Goal: Navigation & Orientation: Find specific page/section

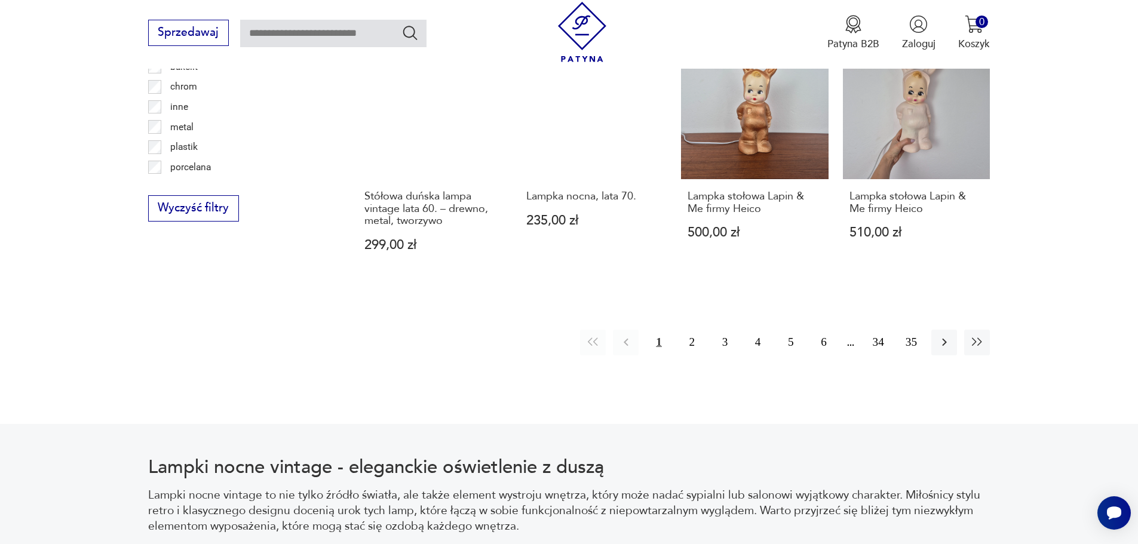
scroll to position [1413, 0]
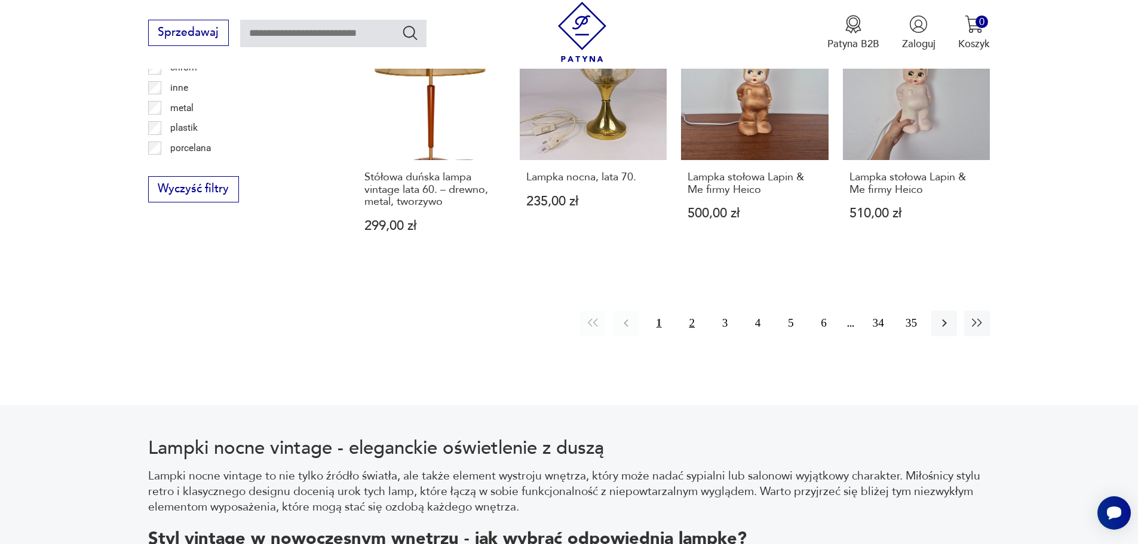
click at [692, 324] on button "2" at bounding box center [692, 324] width 26 height 26
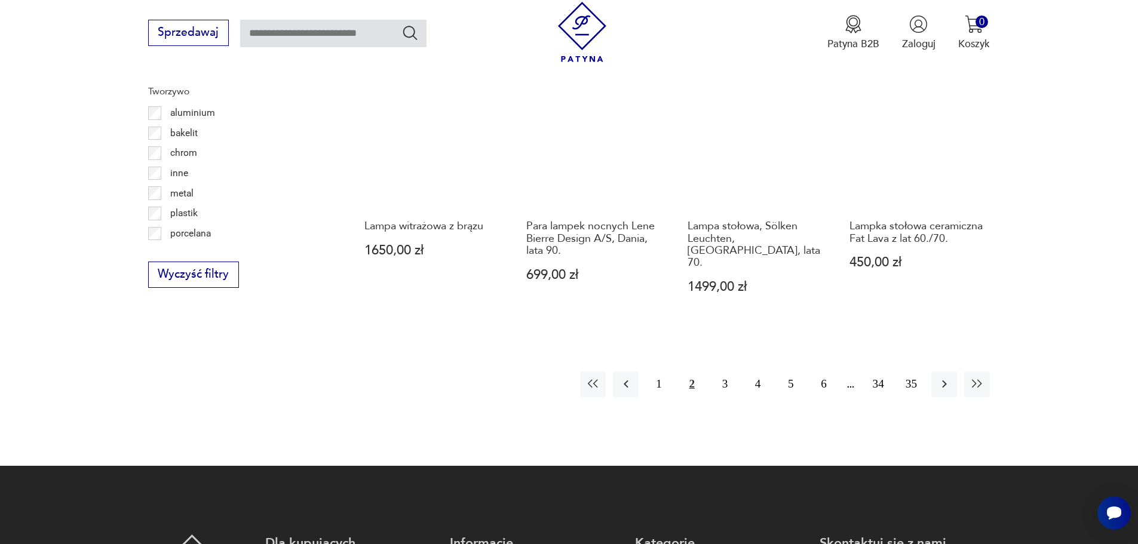
scroll to position [1371, 0]
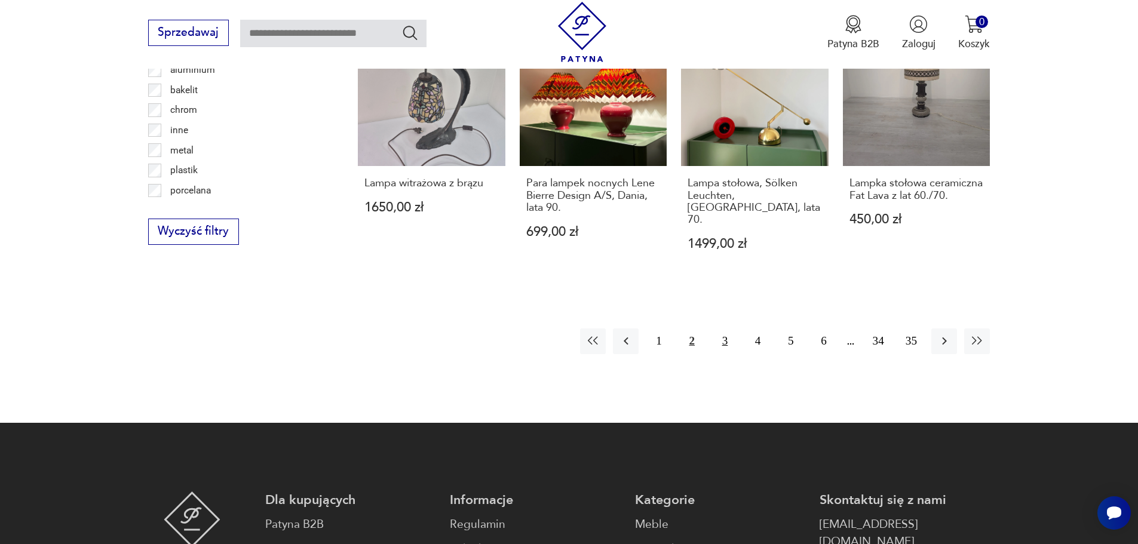
click at [725, 329] on button "3" at bounding box center [725, 342] width 26 height 26
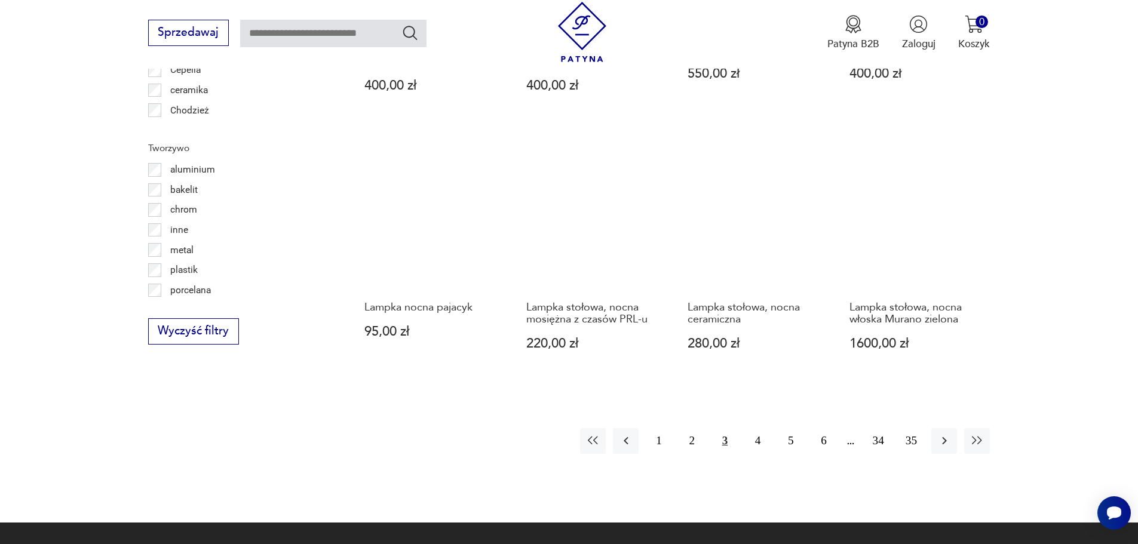
scroll to position [1311, 0]
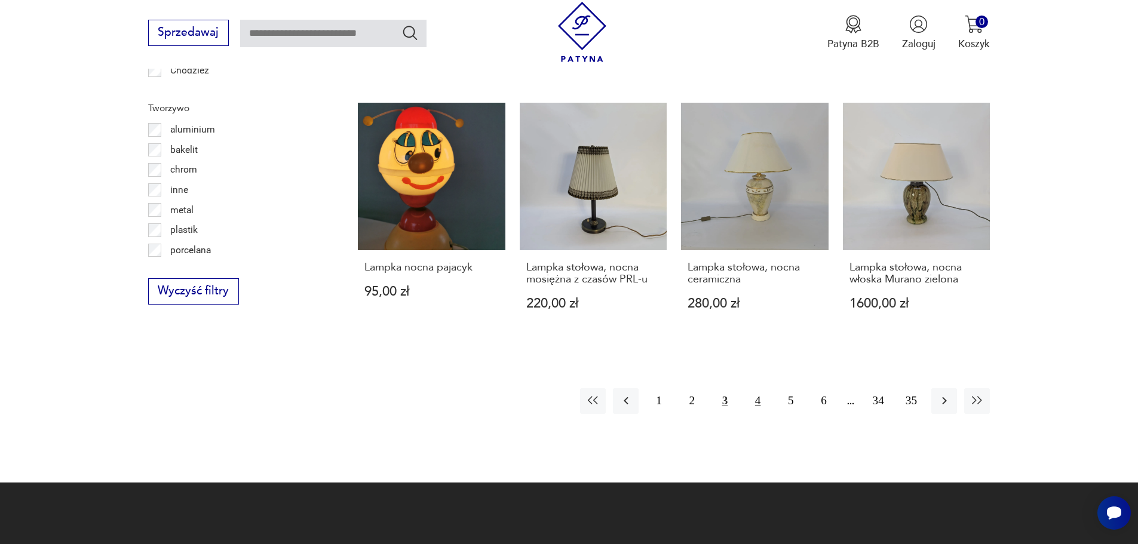
click at [761, 388] on button "4" at bounding box center [758, 401] width 26 height 26
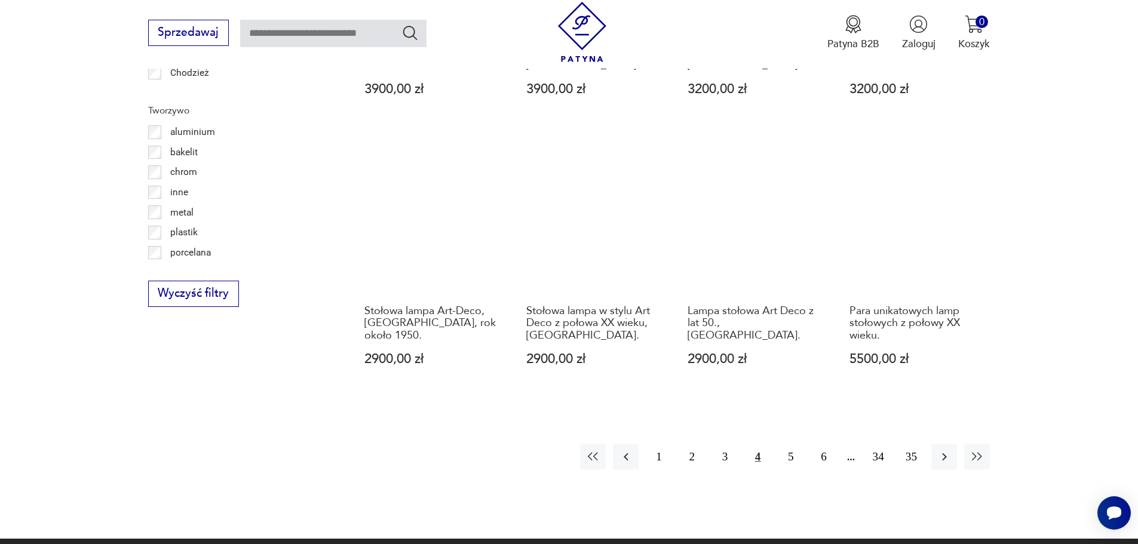
scroll to position [1311, 0]
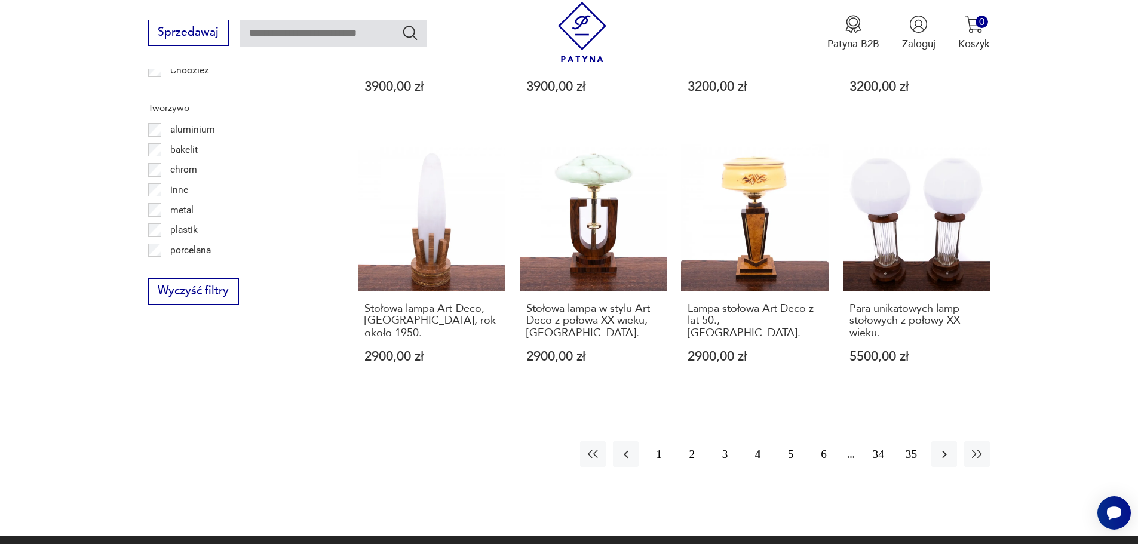
click at [792, 442] on button "5" at bounding box center [791, 455] width 26 height 26
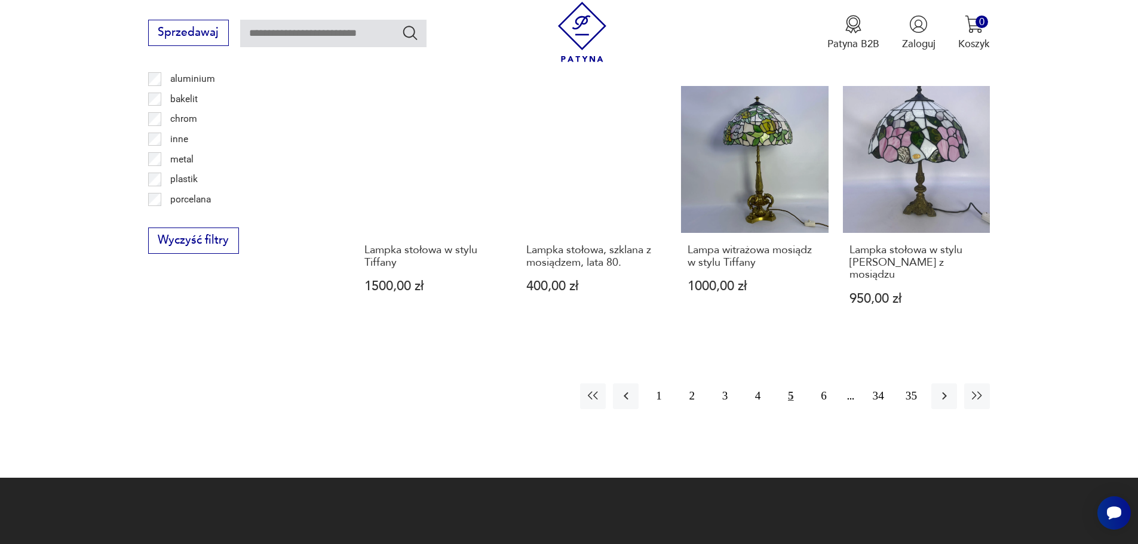
scroll to position [1371, 0]
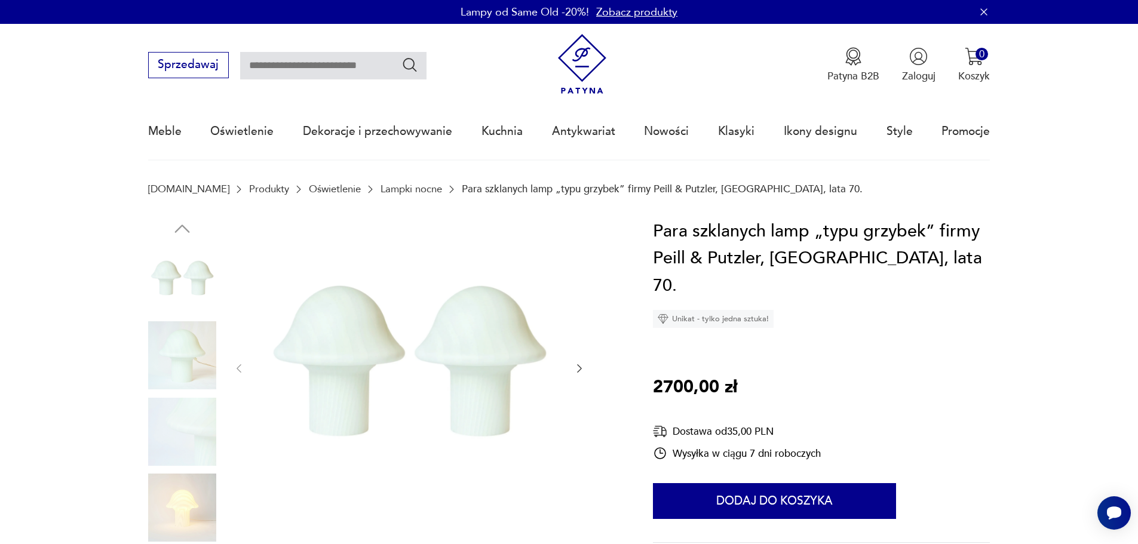
click at [183, 336] on img at bounding box center [182, 355] width 68 height 68
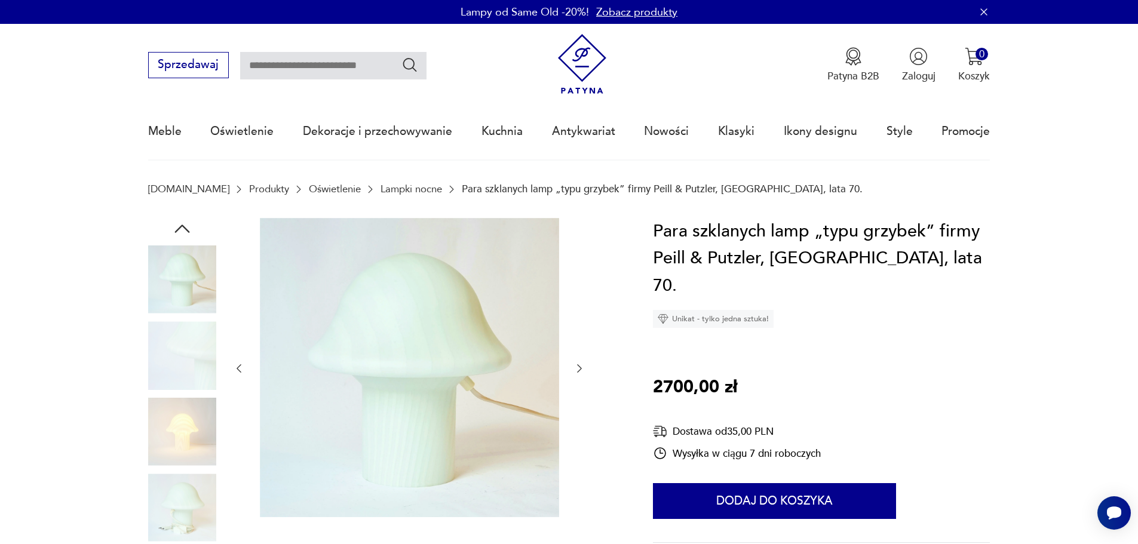
click at [180, 355] on img at bounding box center [182, 355] width 68 height 68
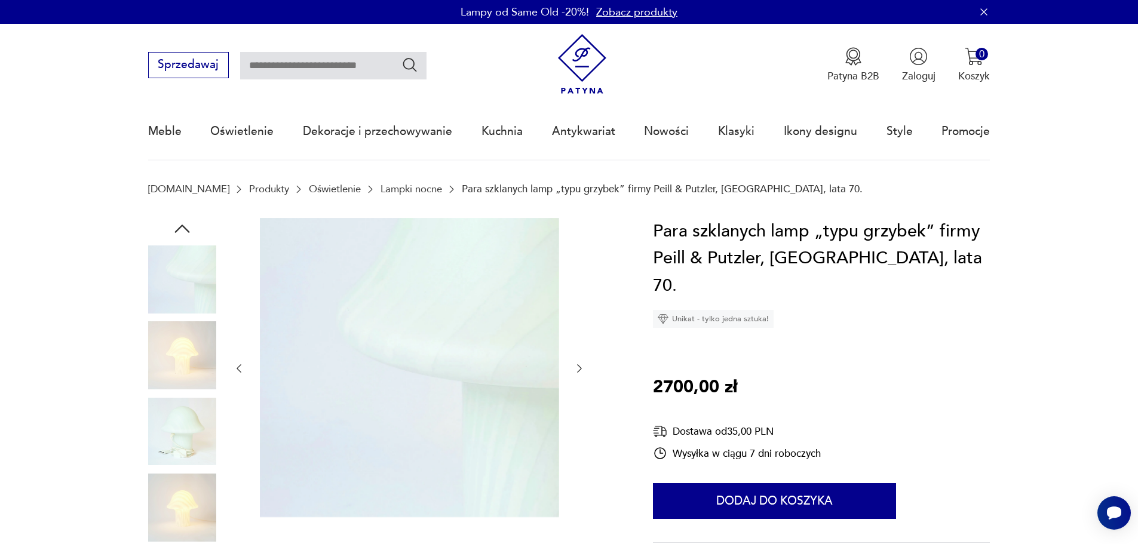
click at [180, 355] on img at bounding box center [182, 355] width 68 height 68
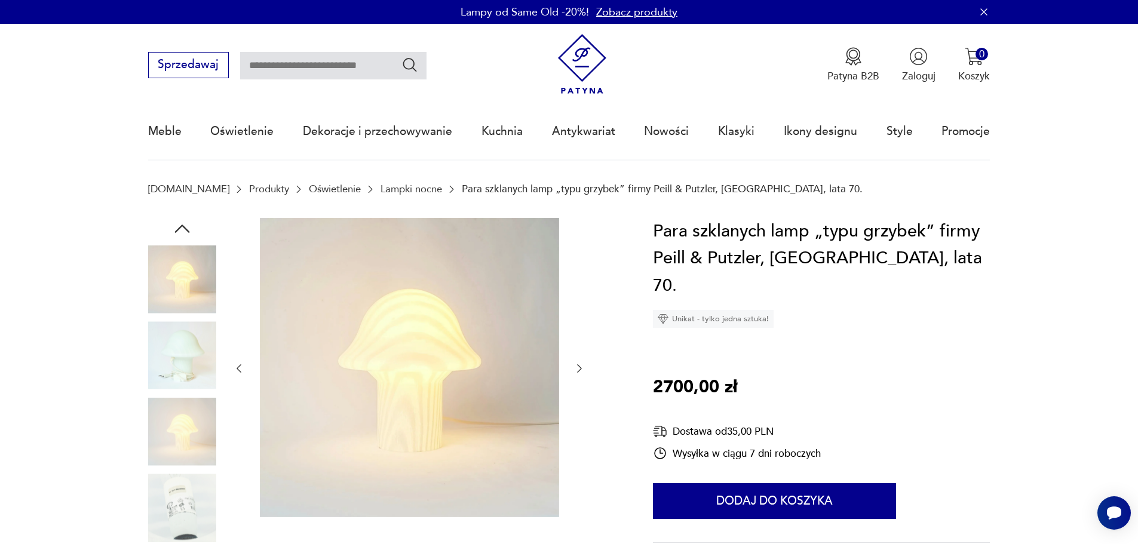
click at [179, 361] on img at bounding box center [182, 355] width 68 height 68
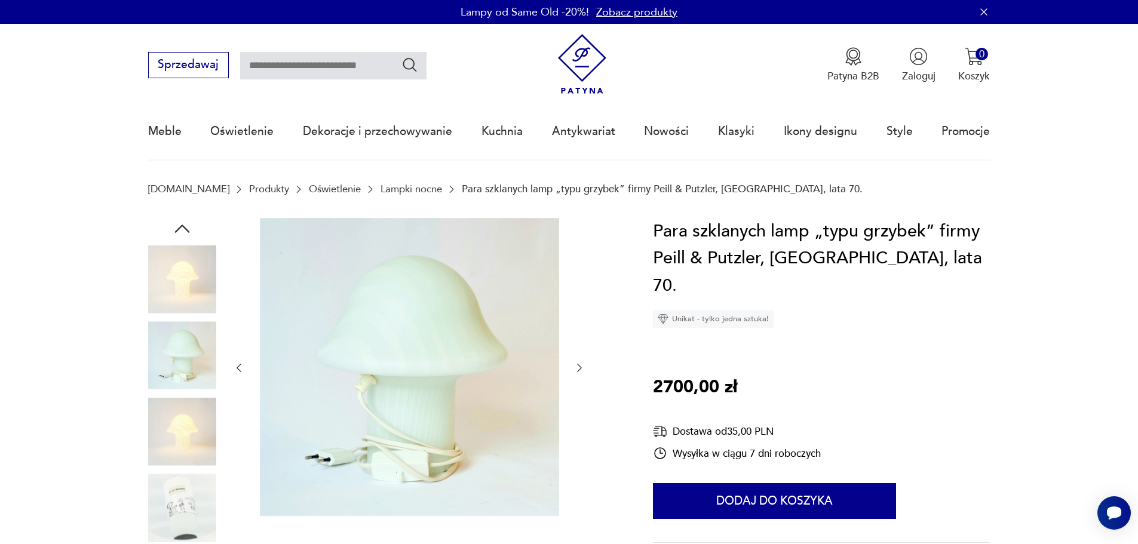
click at [188, 495] on img at bounding box center [182, 508] width 68 height 68
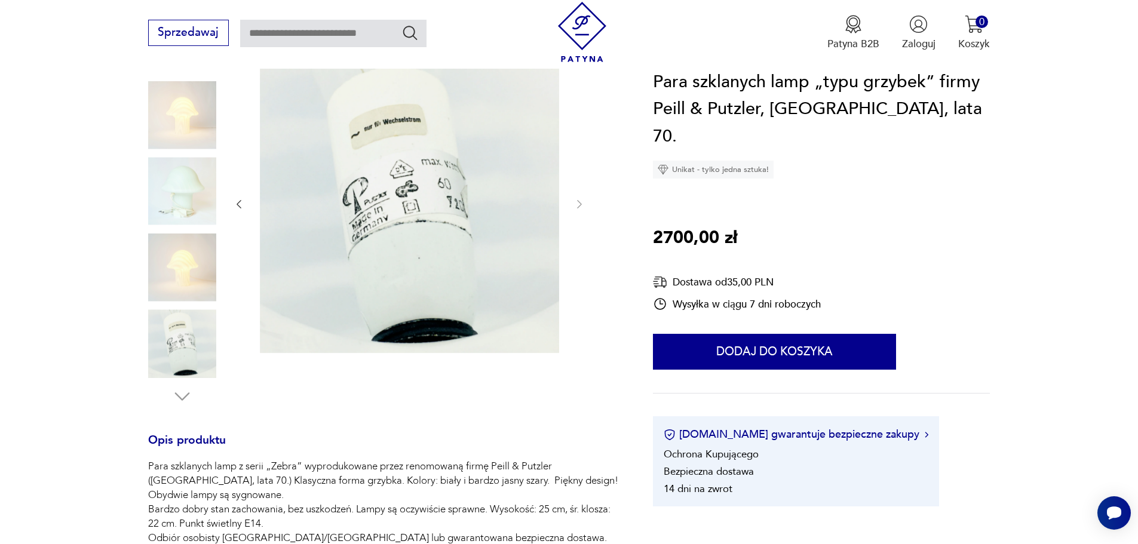
scroll to position [179, 0]
